Goal: Task Accomplishment & Management: Manage account settings

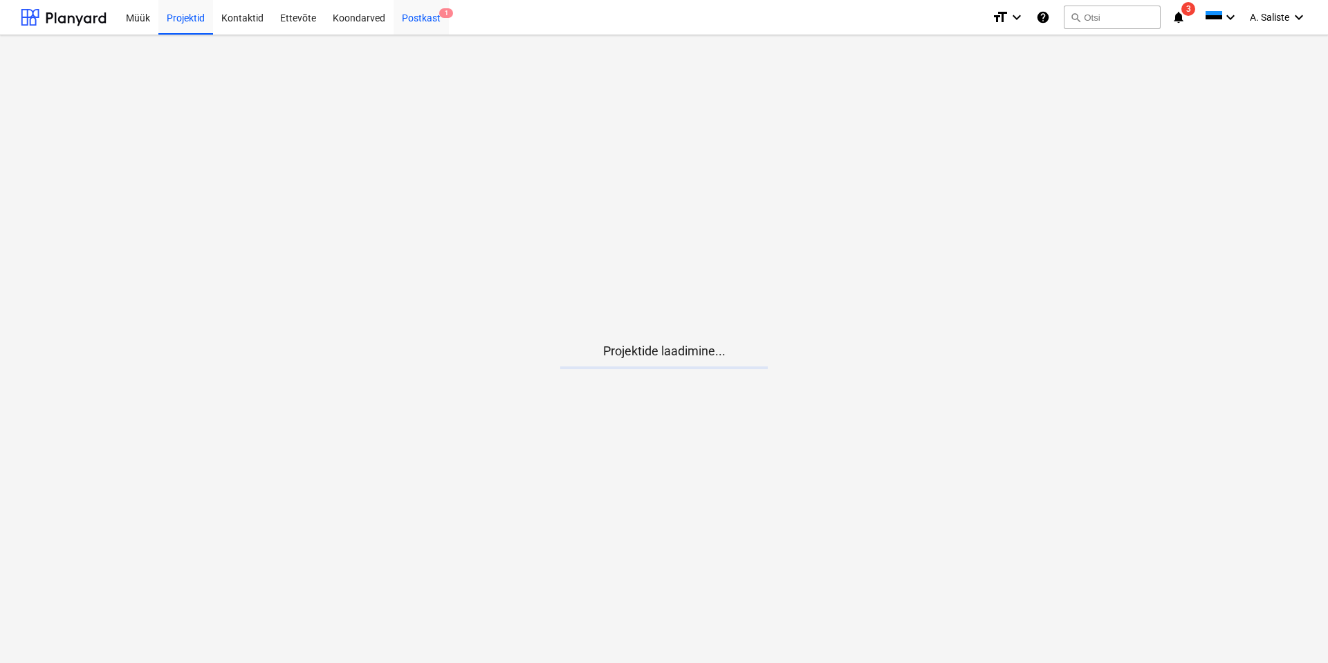
drag, startPoint x: 418, startPoint y: 17, endPoint x: 433, endPoint y: 24, distance: 16.7
click at [418, 17] on div "Postkast 1" at bounding box center [421, 16] width 55 height 35
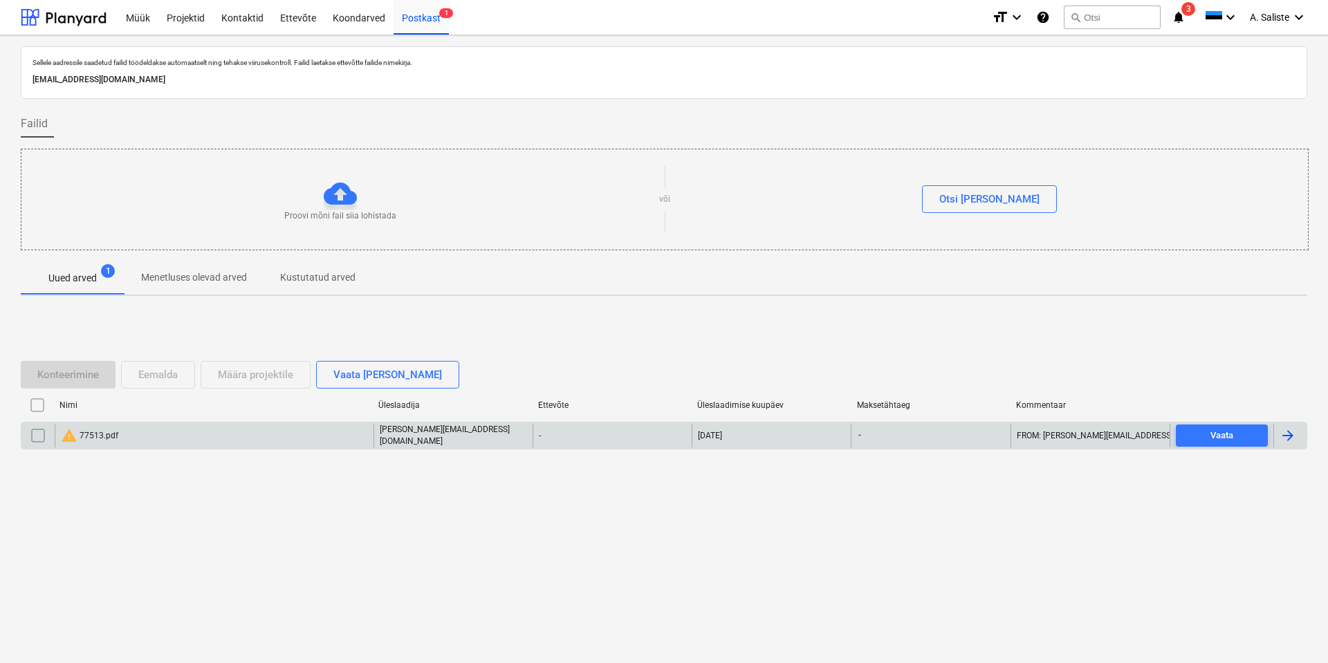
click at [102, 435] on div "warning 77513.pdf" at bounding box center [89, 436] width 57 height 17
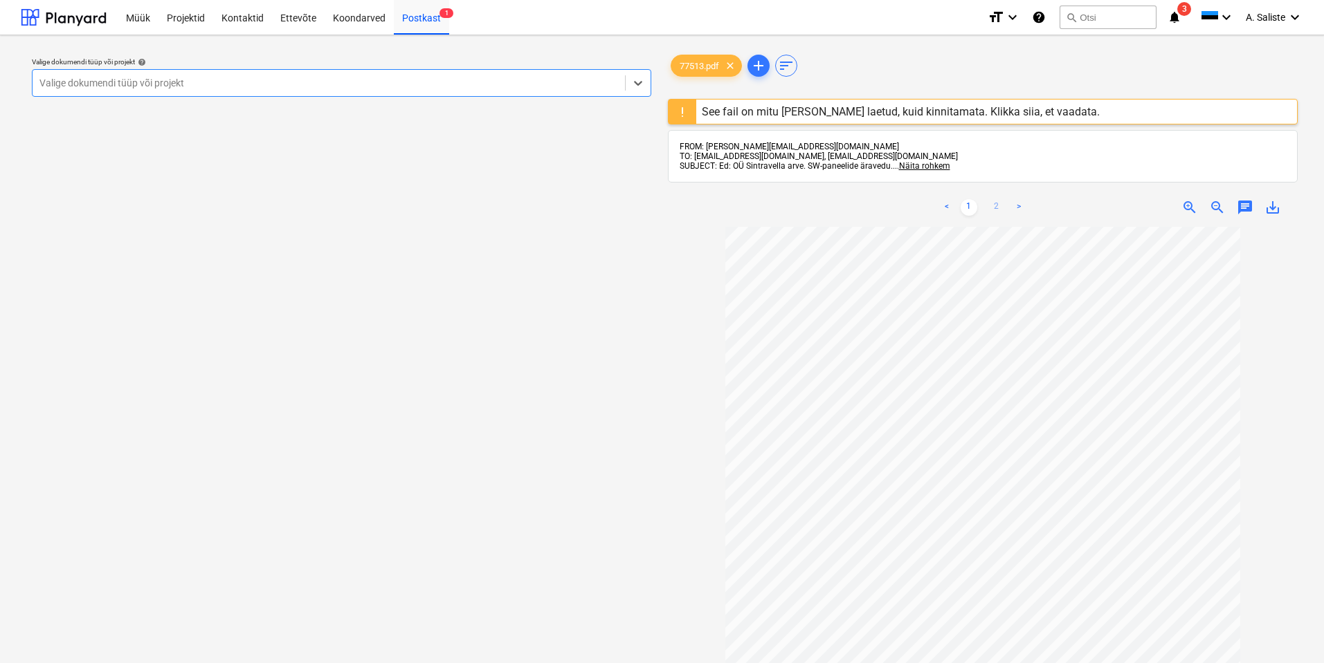
click at [994, 208] on link "2" at bounding box center [996, 207] width 17 height 17
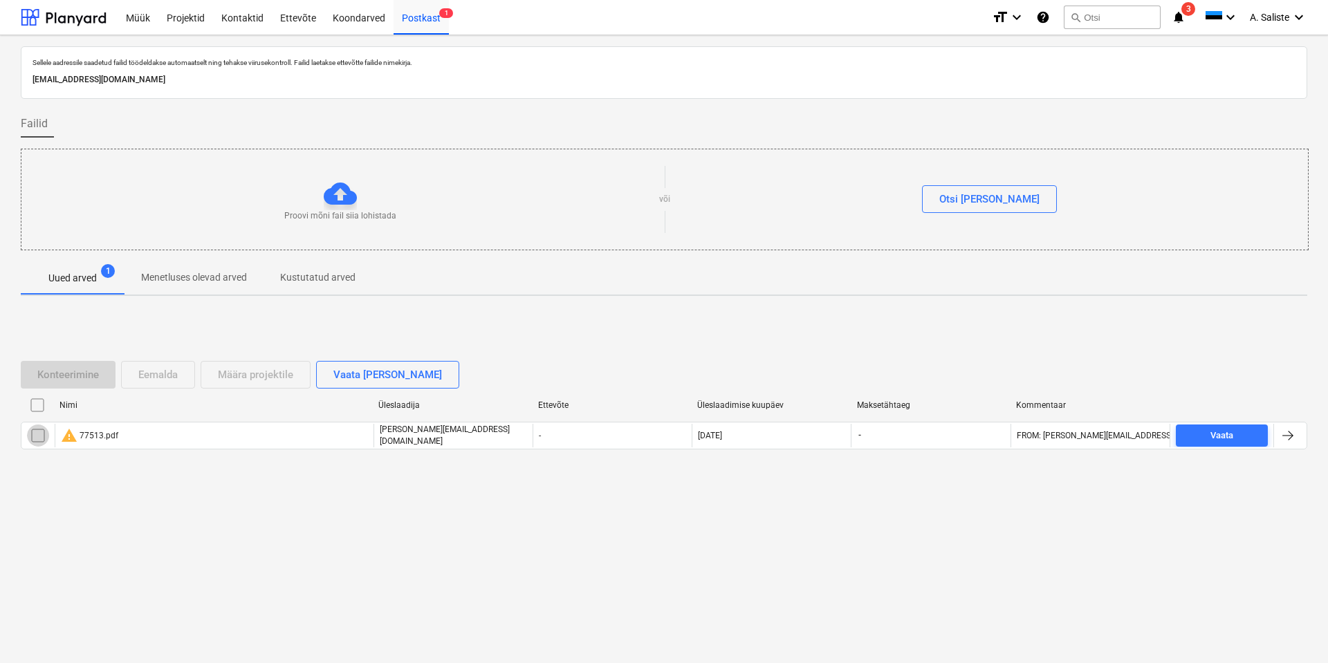
drag, startPoint x: 35, startPoint y: 434, endPoint x: 59, endPoint y: 421, distance: 27.2
click at [35, 433] on input "checkbox" at bounding box center [38, 436] width 22 height 22
click at [155, 367] on div "Eemalda" at bounding box center [157, 375] width 39 height 18
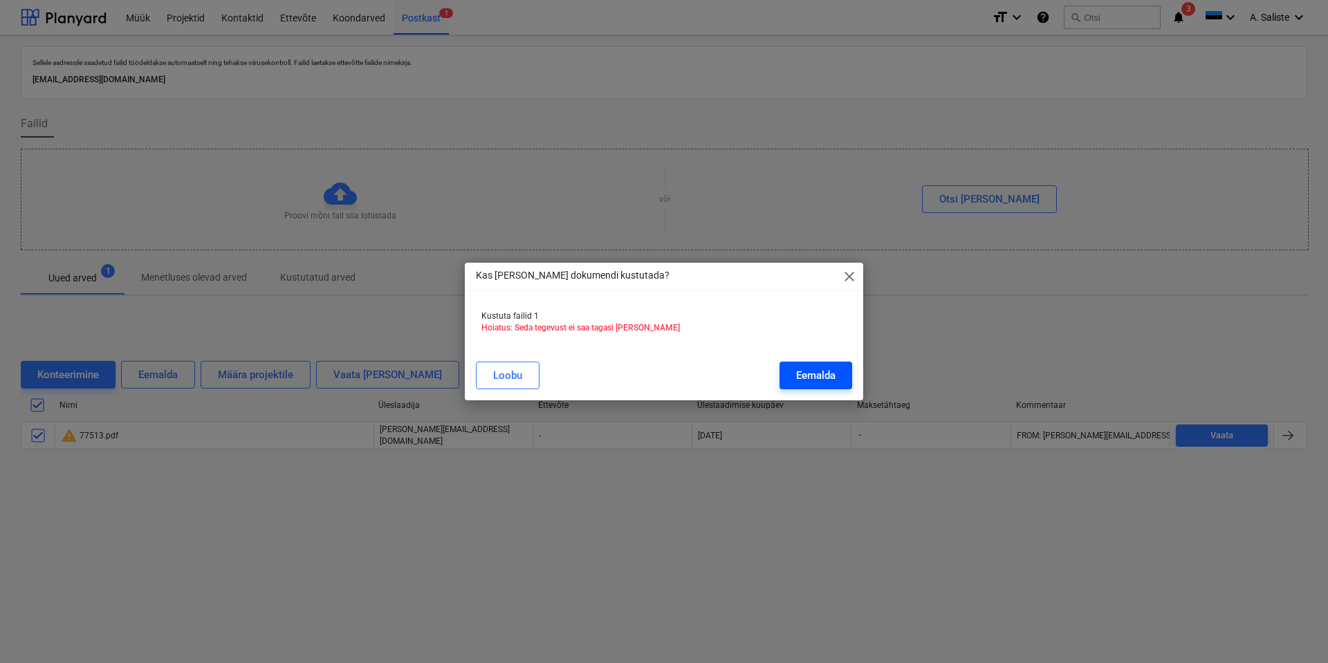
click at [820, 372] on div "Eemalda" at bounding box center [815, 376] width 39 height 18
